Goal: Task Accomplishment & Management: Use online tool/utility

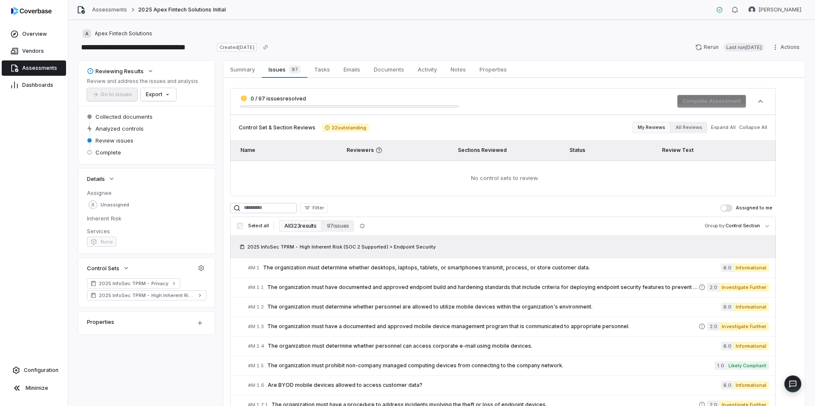
click at [308, 226] on button "All 323 results" at bounding box center [300, 226] width 42 height 12
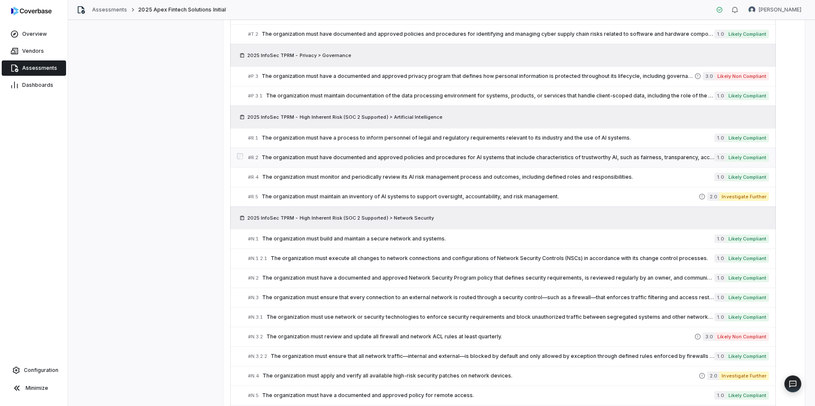
scroll to position [980, 0]
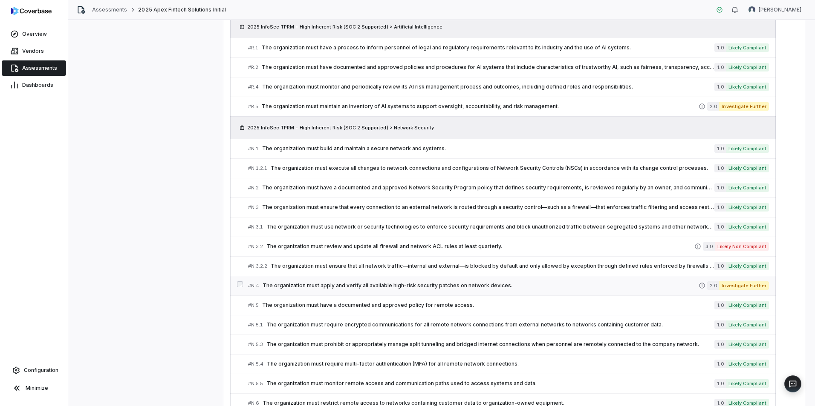
click at [361, 291] on link "# N.4 The organization must apply and verify all available high-risk security p…" at bounding box center [508, 285] width 521 height 19
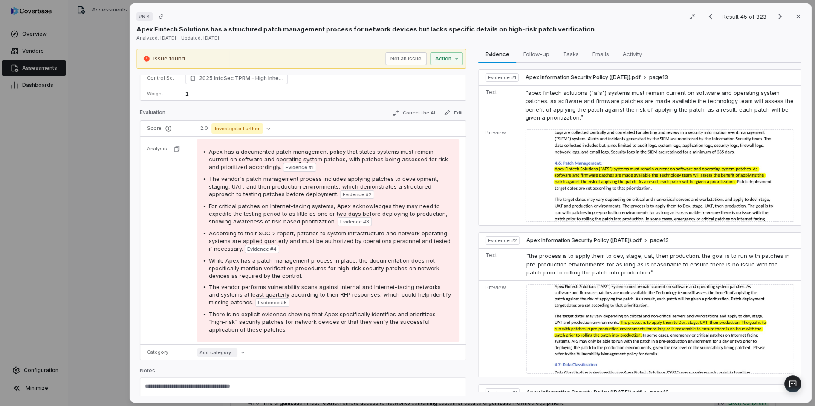
scroll to position [85, 0]
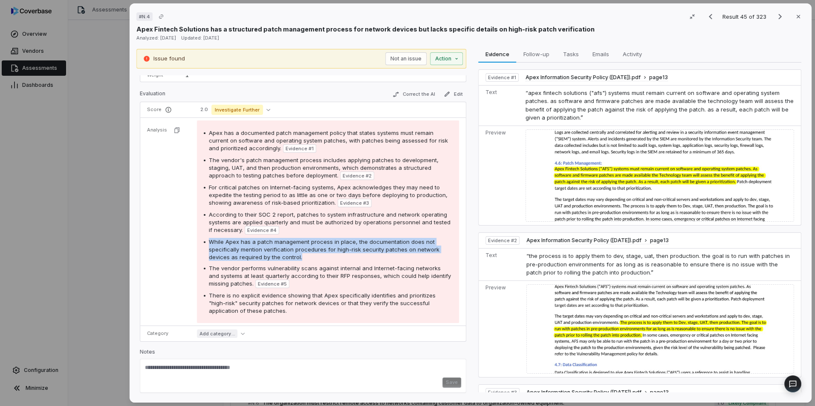
drag, startPoint x: 298, startPoint y: 259, endPoint x: 208, endPoint y: 242, distance: 92.0
click at [209, 242] on div "While Apex has a patch management process in place, the documentation does not …" at bounding box center [330, 249] width 243 height 23
click at [209, 241] on span "While Apex has a patch management process in place, the documentation does not …" at bounding box center [324, 250] width 230 height 22
click at [236, 371] on textarea at bounding box center [303, 371] width 316 height 14
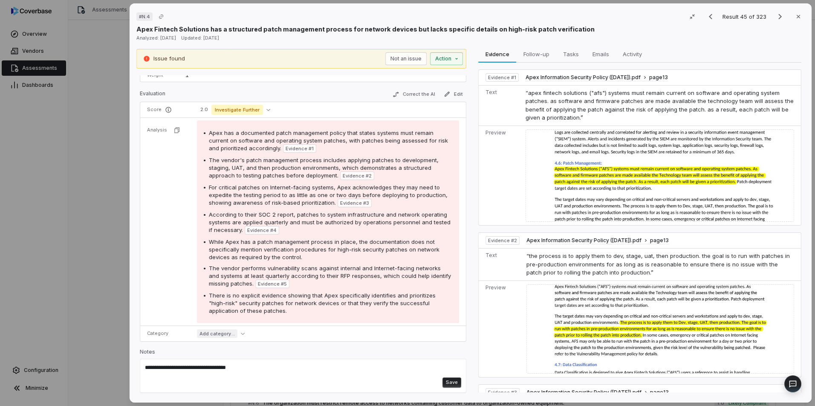
click at [267, 361] on div "**********" at bounding box center [303, 376] width 326 height 34
type textarea "**********"
click at [442, 384] on button "Save" at bounding box center [451, 385] width 19 height 10
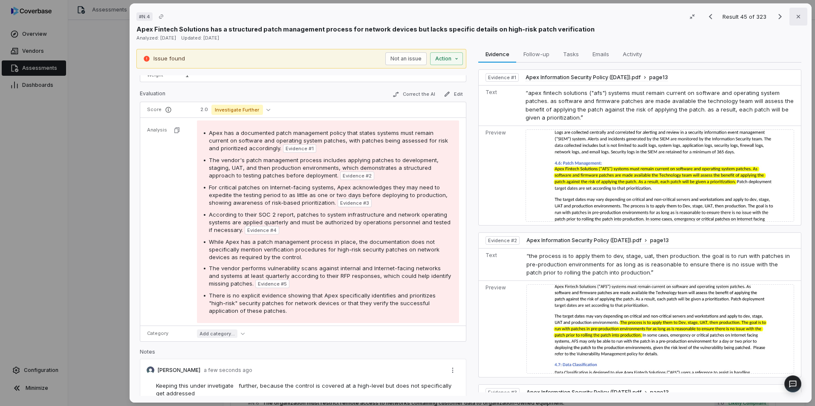
click at [794, 20] on icon "button" at bounding box center [797, 16] width 7 height 7
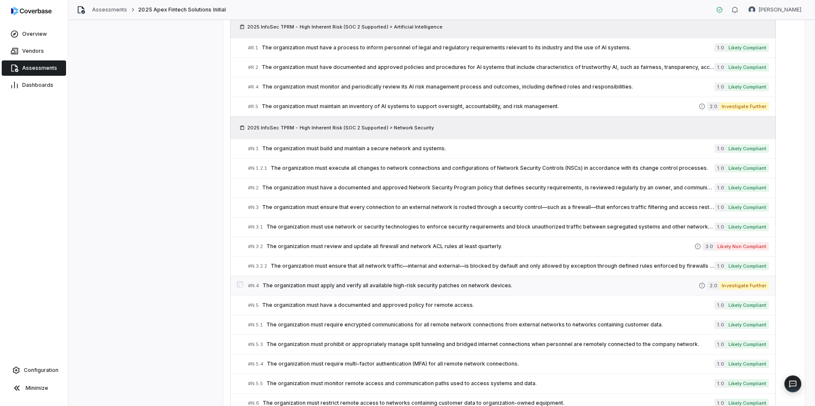
scroll to position [1022, 0]
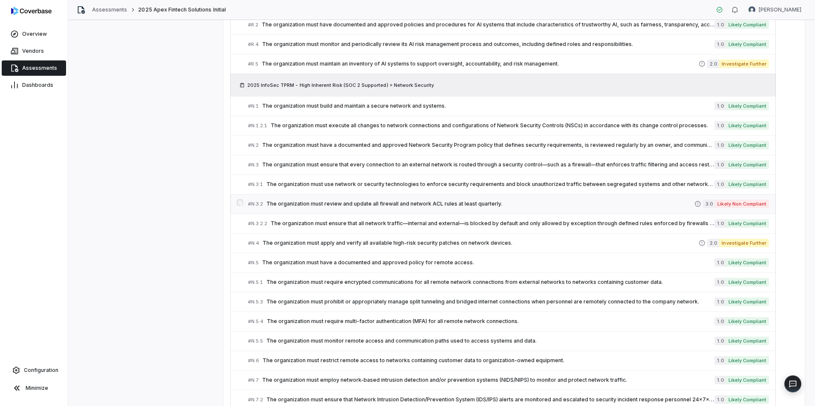
click at [438, 203] on span "The organization must review and update all firewall and network ACL rules at l…" at bounding box center [480, 204] width 428 height 7
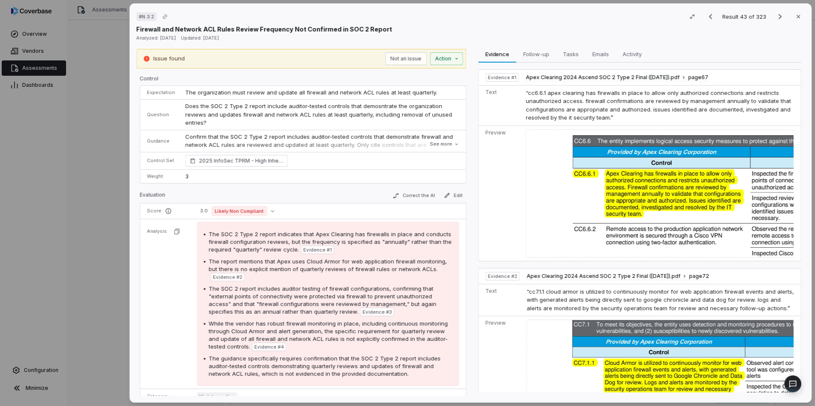
scroll to position [43, 0]
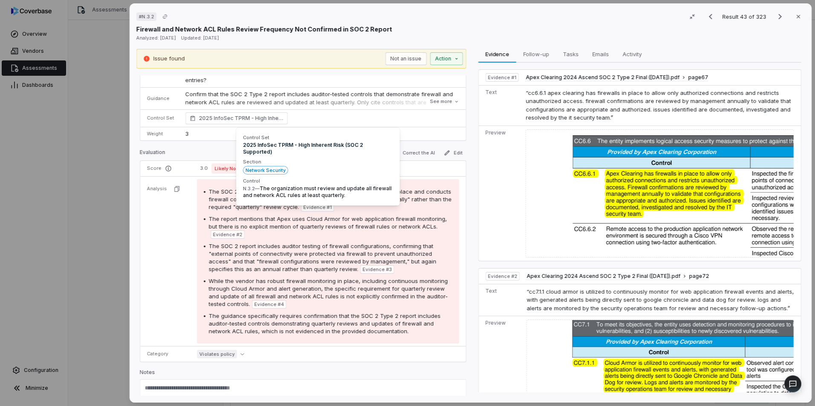
click at [427, 102] on button "See more" at bounding box center [444, 101] width 34 height 15
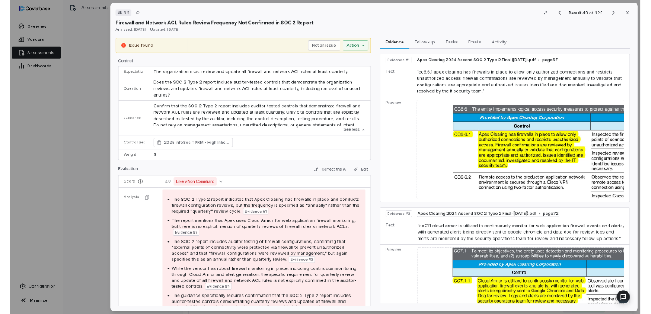
scroll to position [1022, 0]
